Goal: Task Accomplishment & Management: Complete application form

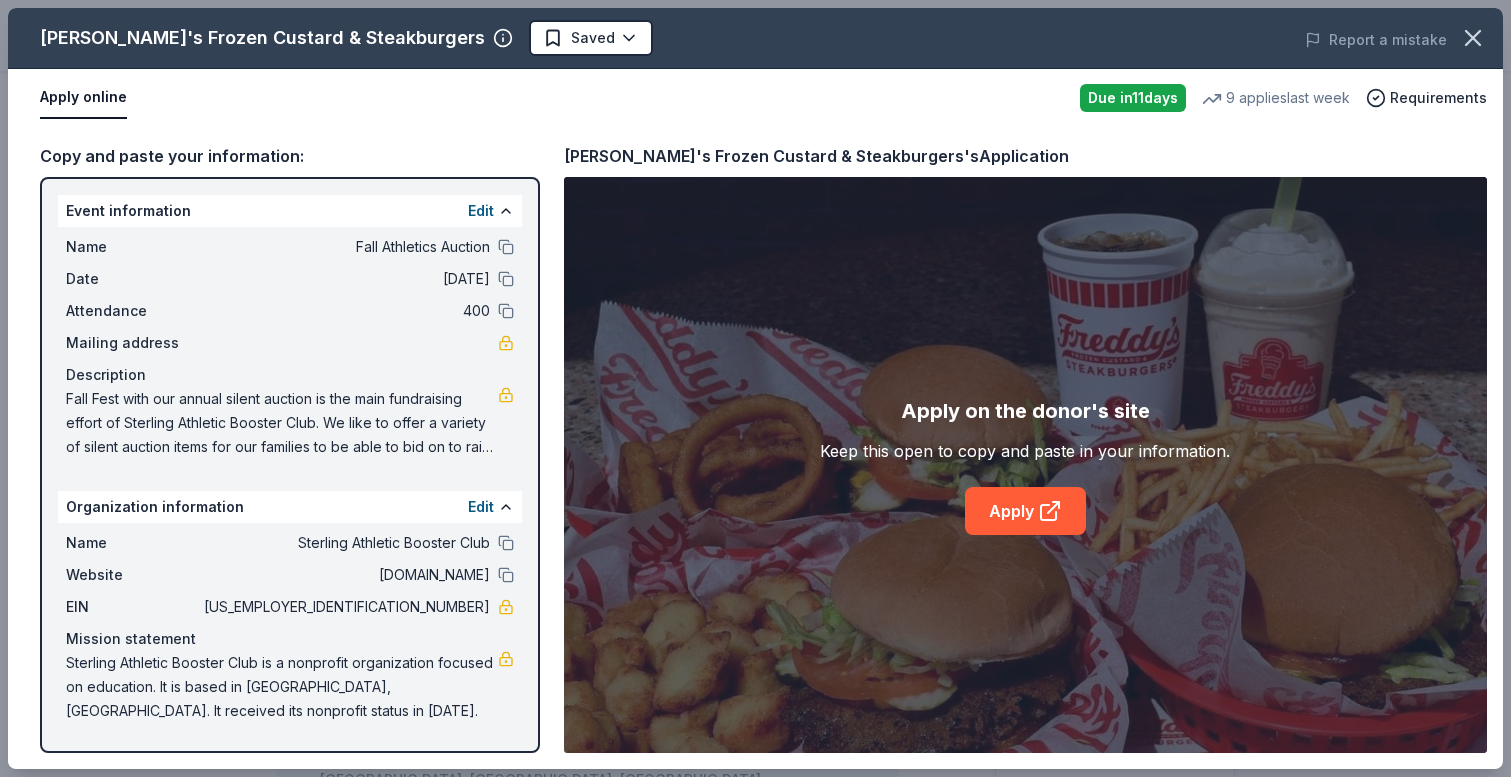
scroll to position [367, 0]
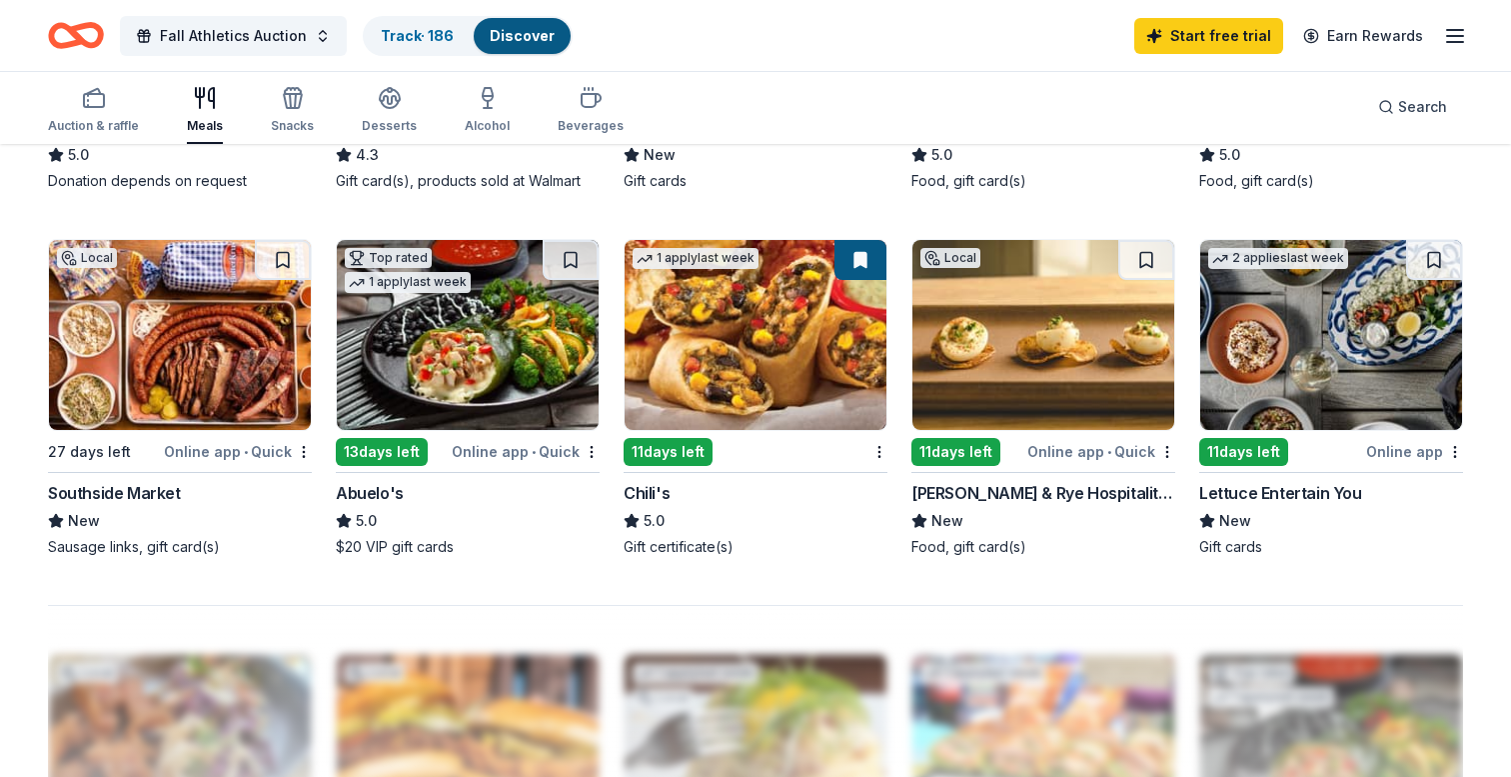
scroll to position [1257, 0]
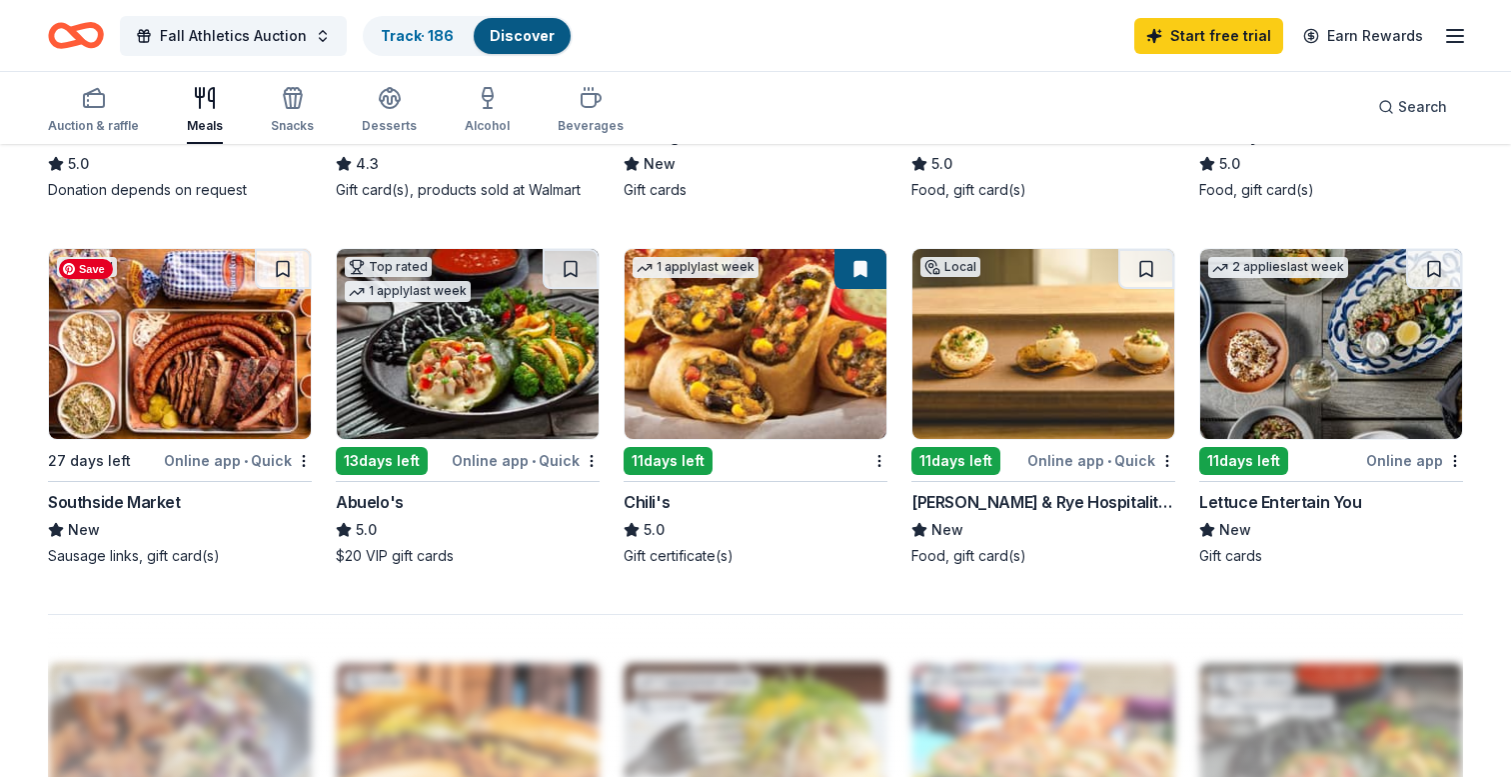
click at [134, 348] on img at bounding box center [180, 344] width 262 height 190
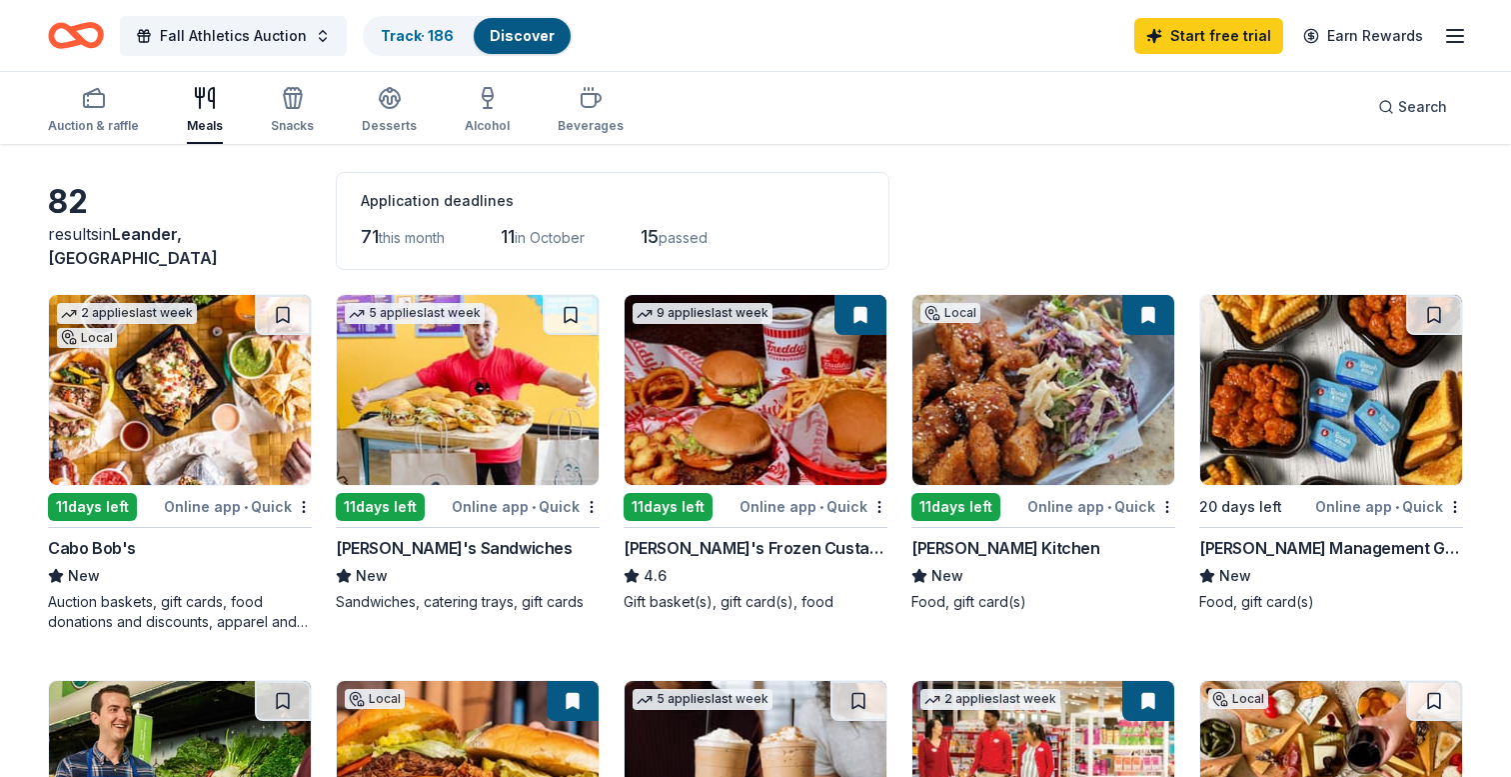
scroll to position [0, 0]
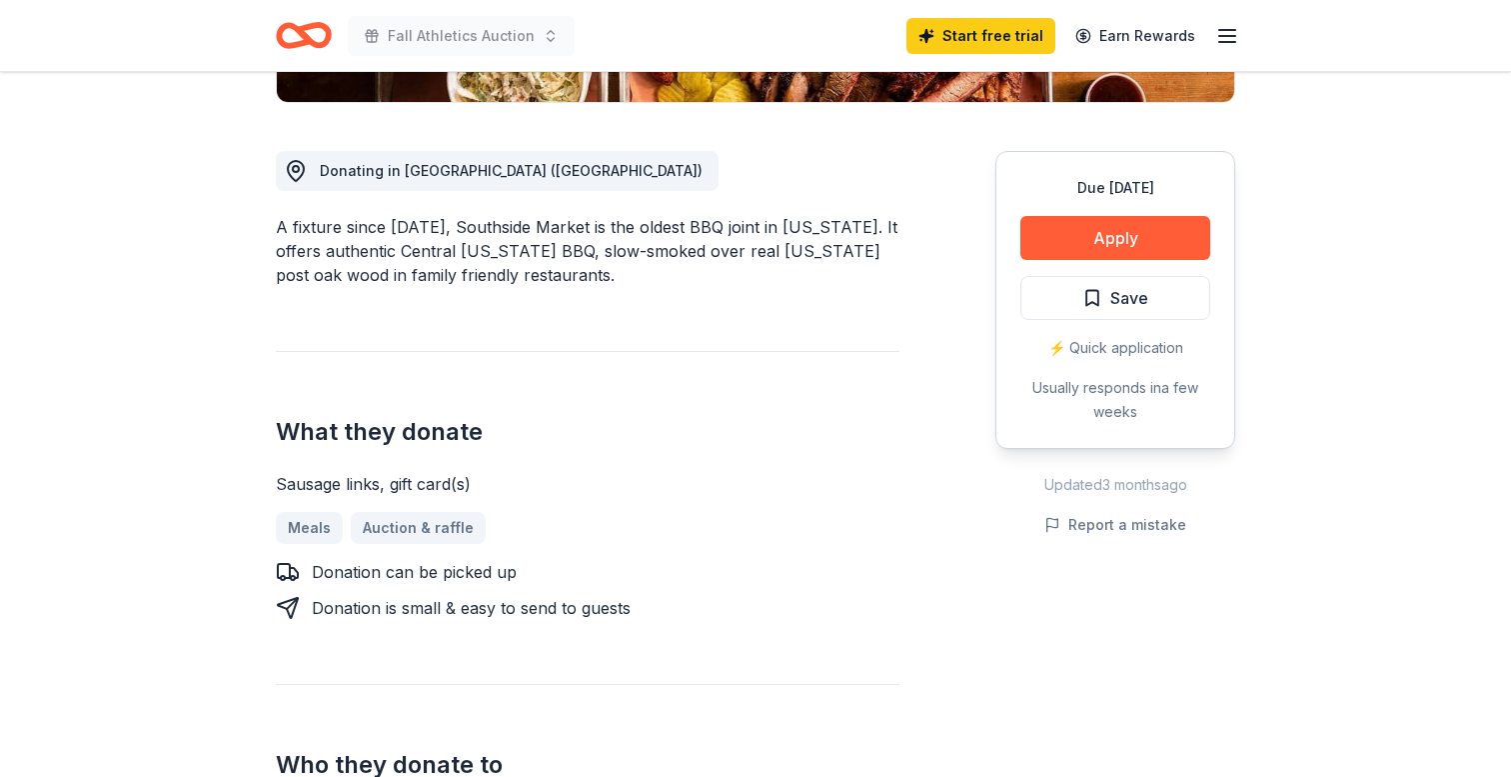
scroll to position [509, 0]
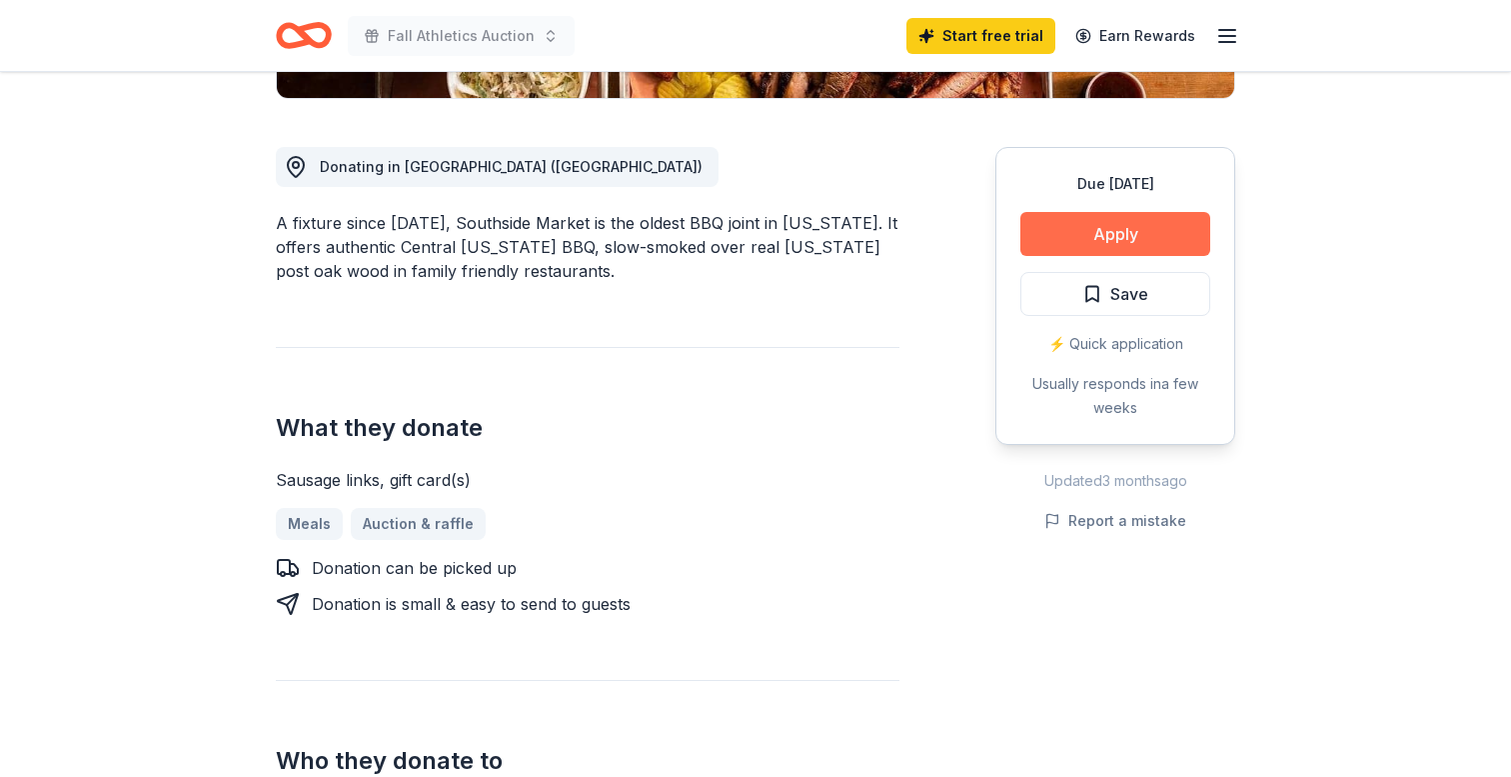
click at [1100, 241] on button "Apply" at bounding box center [1115, 234] width 190 height 44
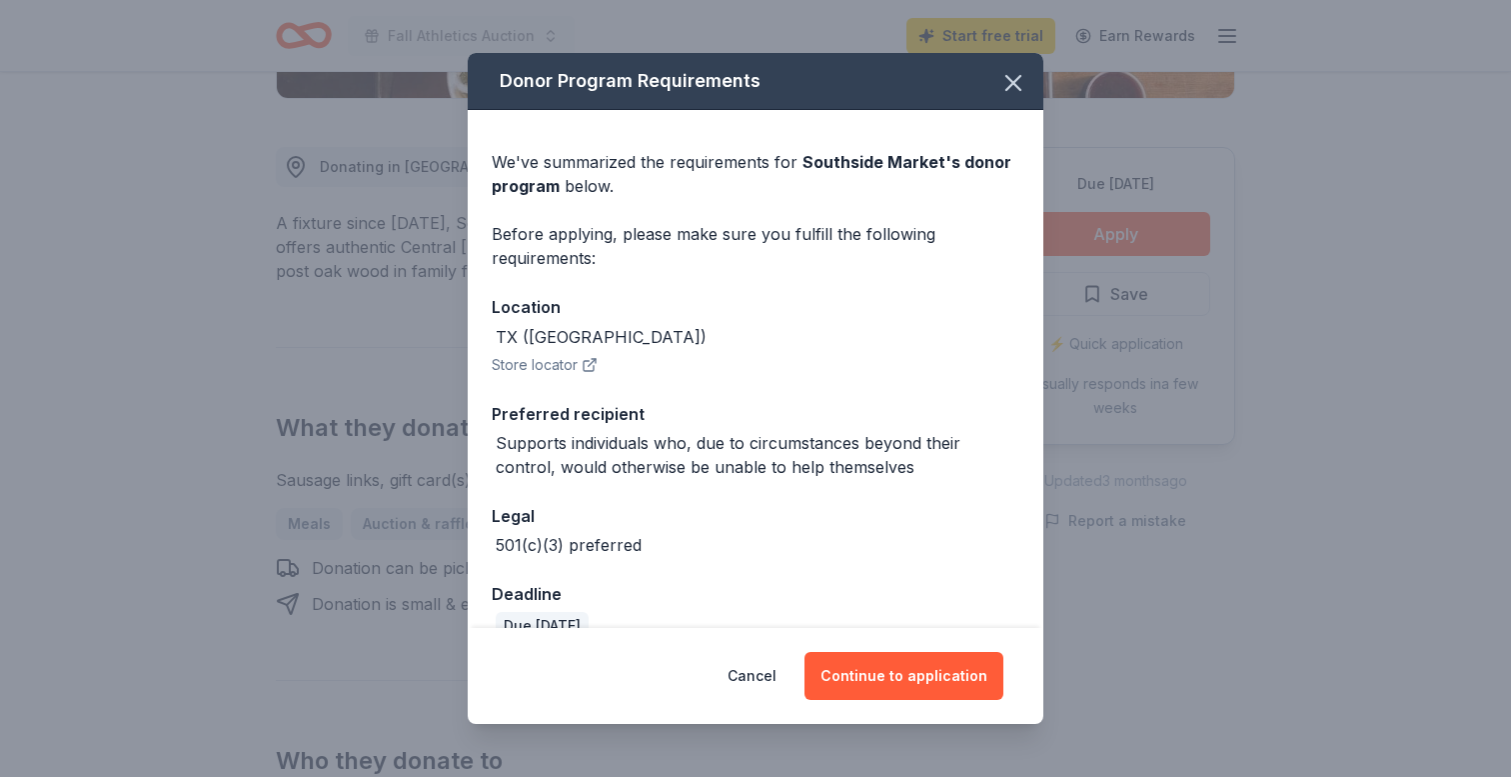
scroll to position [36, 0]
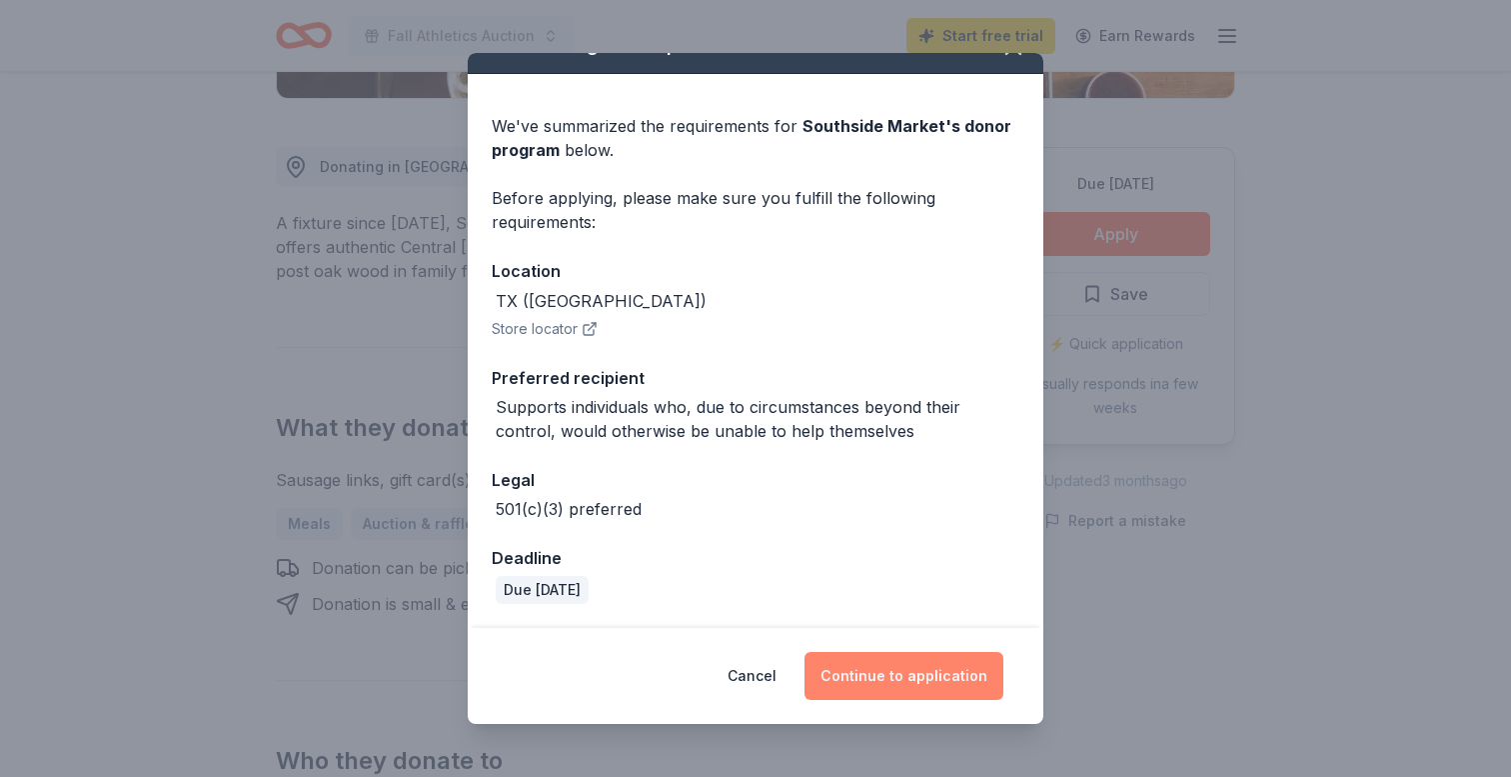
click at [900, 679] on button "Continue to application" at bounding box center [904, 676] width 199 height 48
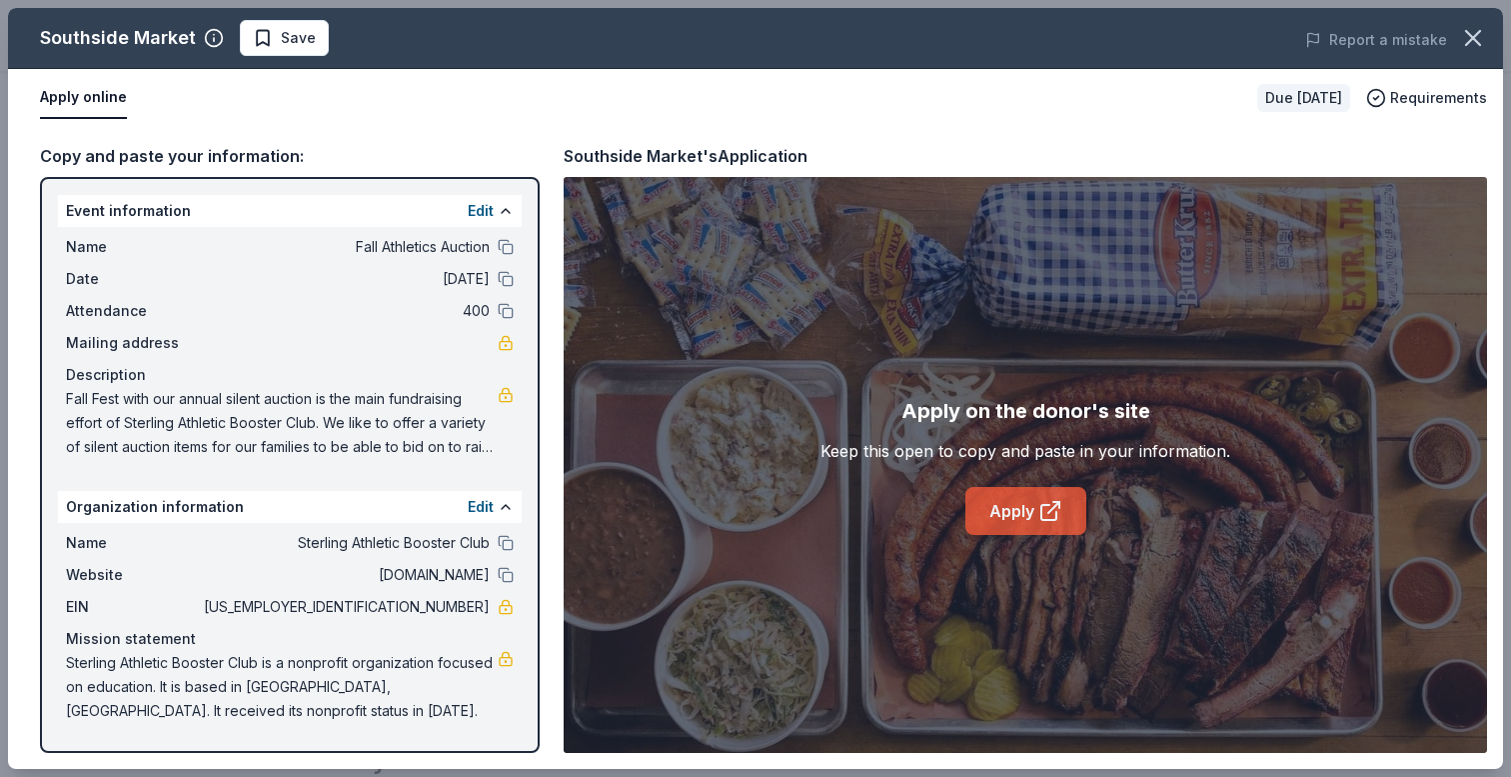
click at [1028, 510] on link "Apply" at bounding box center [1025, 511] width 121 height 48
